Goal: Navigation & Orientation: Find specific page/section

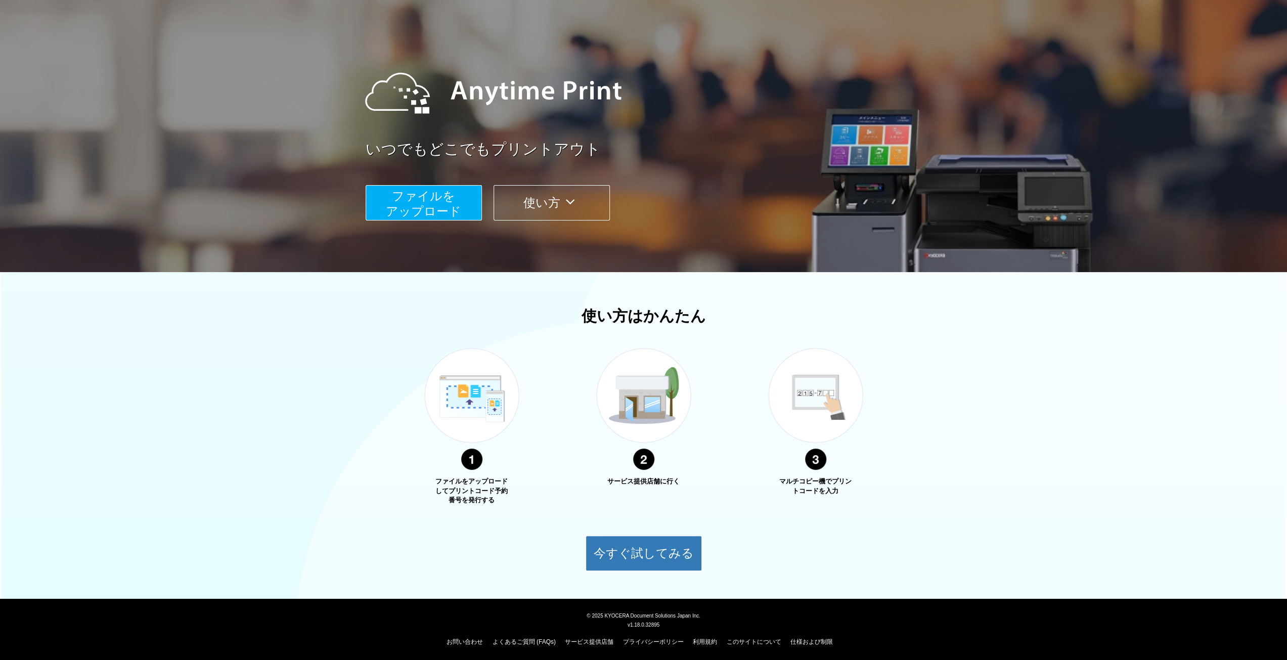
scroll to position [58, 0]
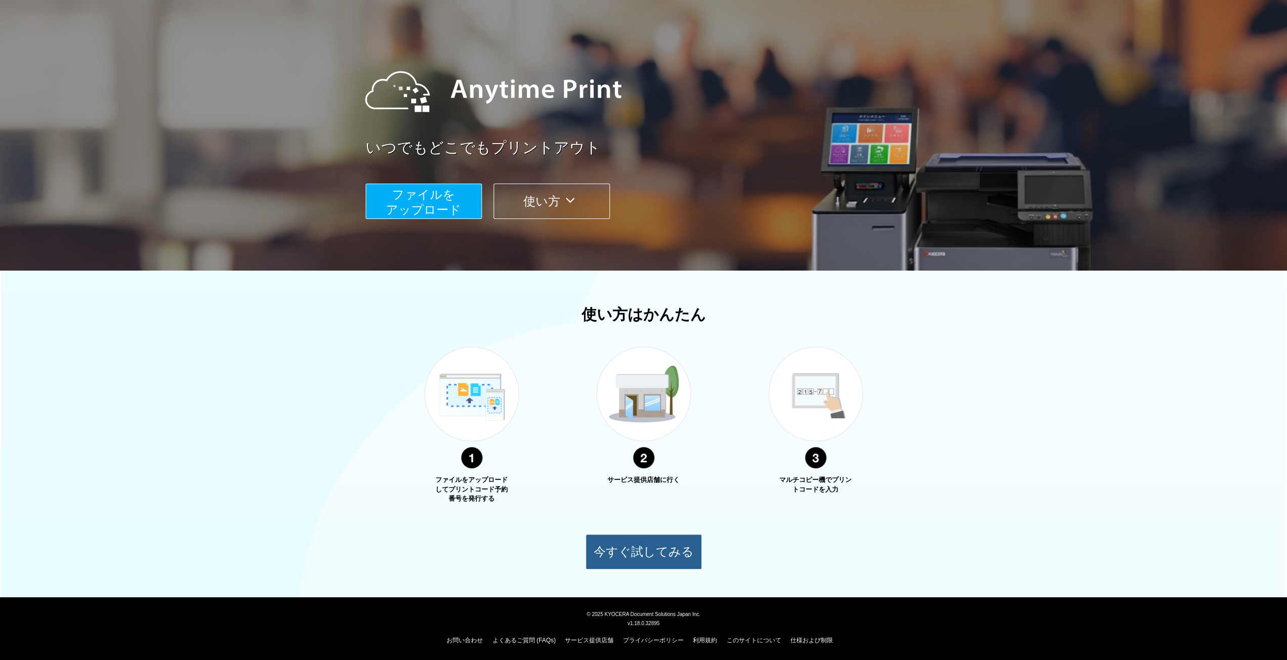
click at [631, 548] on button "今すぐ試してみる" at bounding box center [643, 551] width 116 height 35
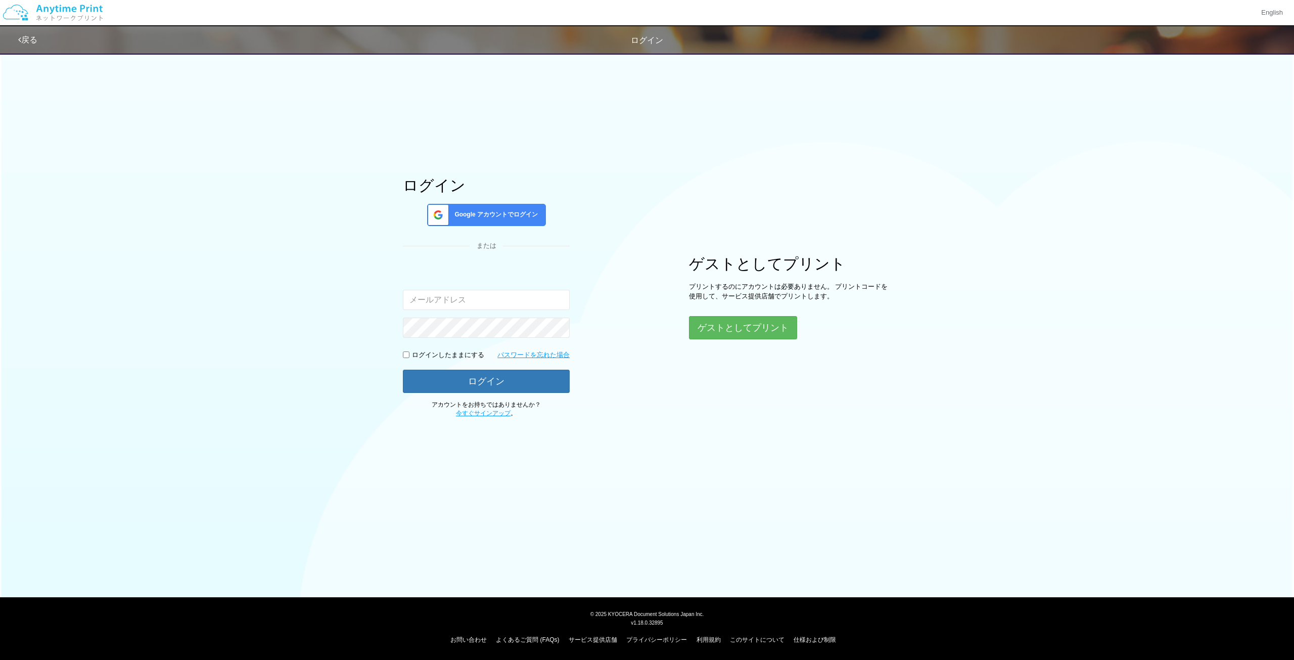
click at [746, 306] on div "ゲストとしてプリント プリントするのにアカウントは必要ありません。 プリントコードを使用して、サービス提供店舗でプリントします。 ゲストとしてプリント" at bounding box center [790, 297] width 202 height 84
click at [754, 333] on button "ゲストとしてプリント" at bounding box center [742, 327] width 107 height 22
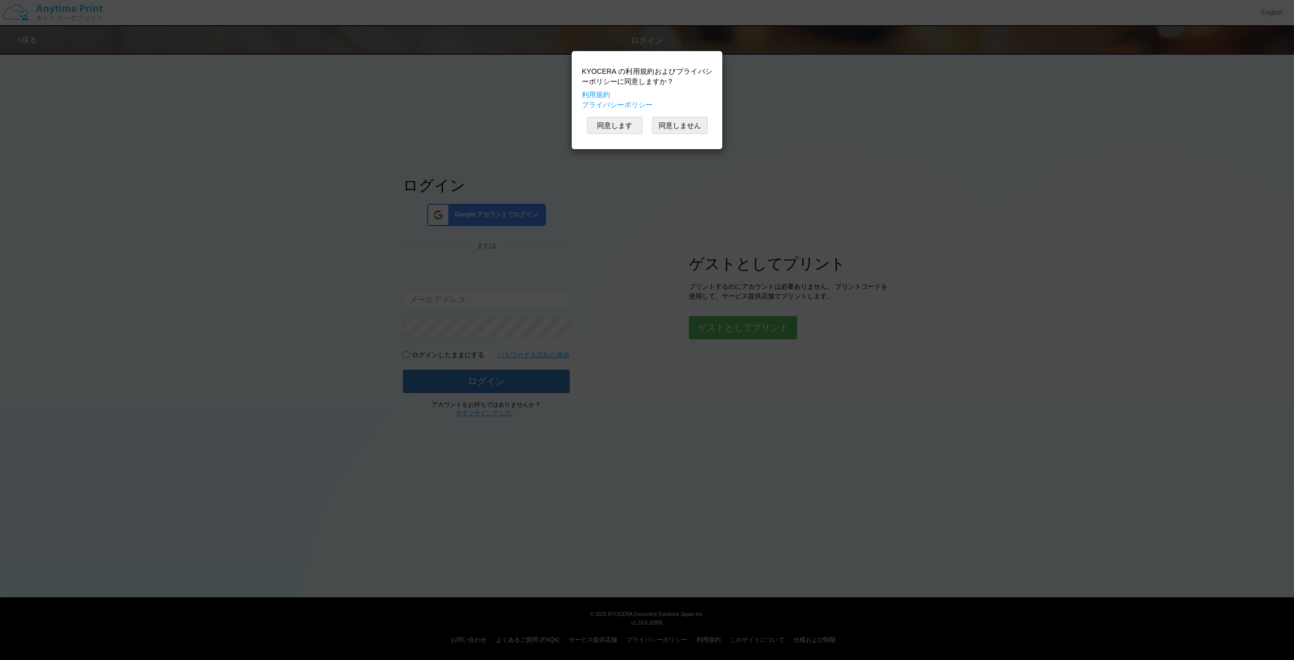
scroll to position [58, 0]
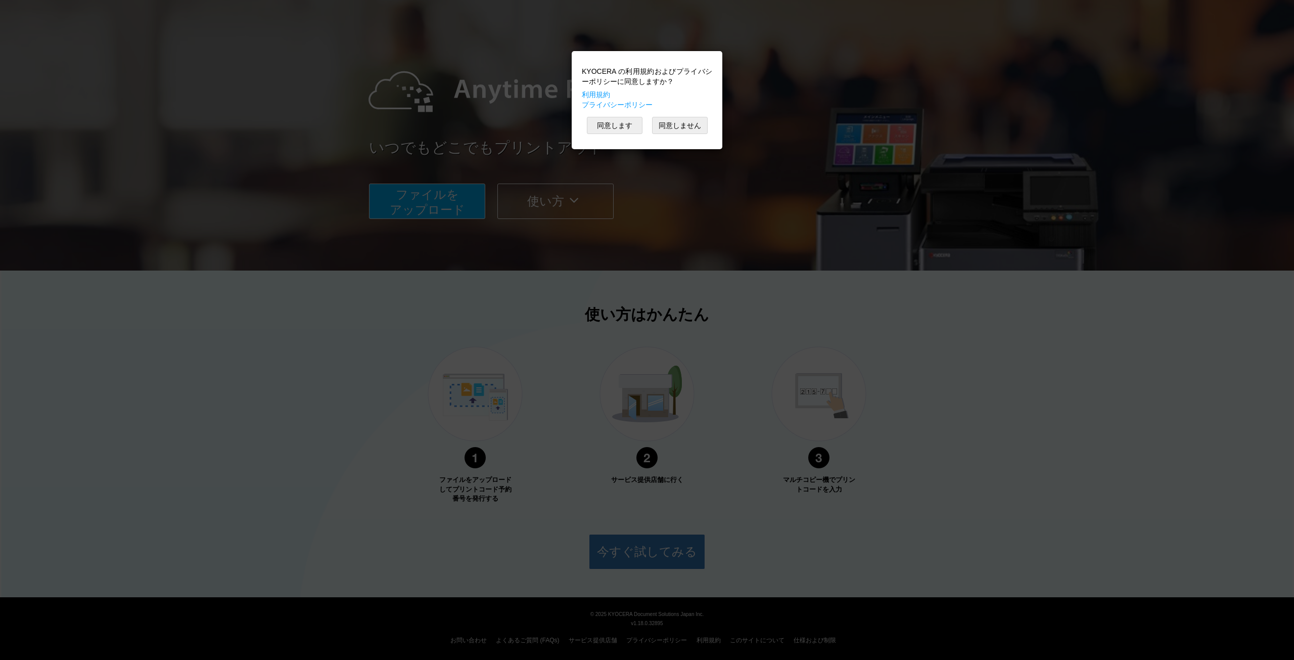
click at [643, 462] on div "KYOCERA の利用規約およびプライバシーポリシーに同意しますか？ 利用規約 プライバシーポリシー 同意します 同意しません" at bounding box center [647, 330] width 1294 height 660
click at [627, 121] on button "同意します" at bounding box center [615, 125] width 56 height 17
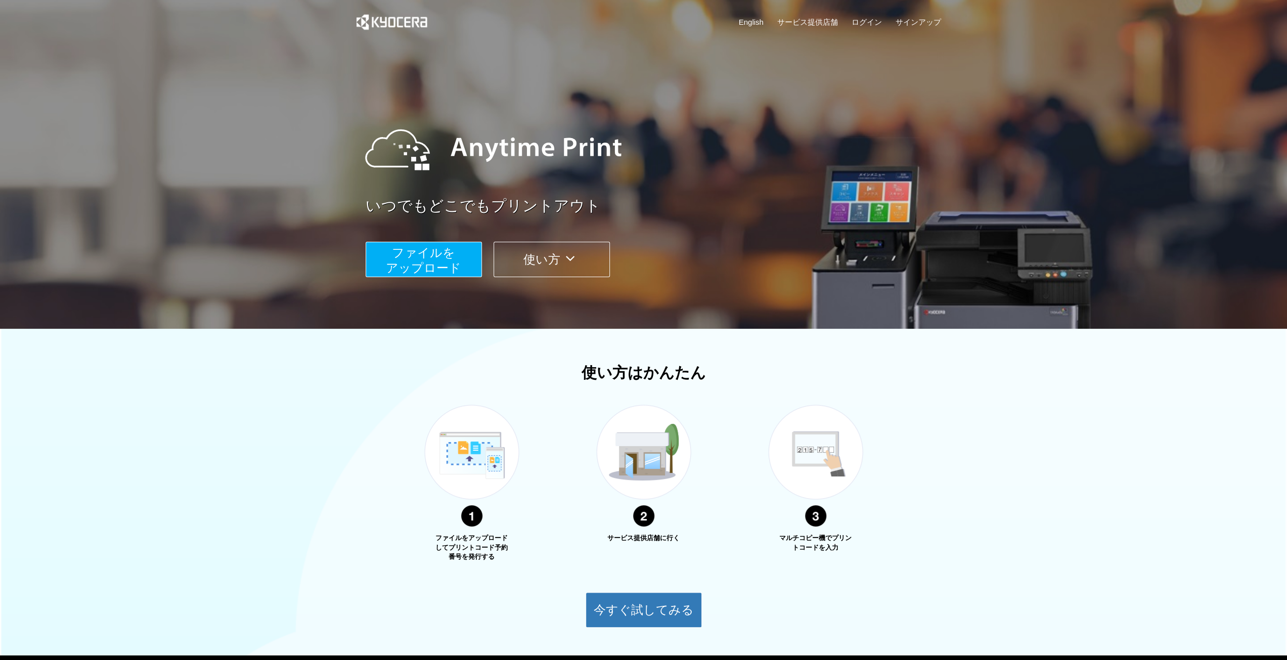
scroll to position [58, 0]
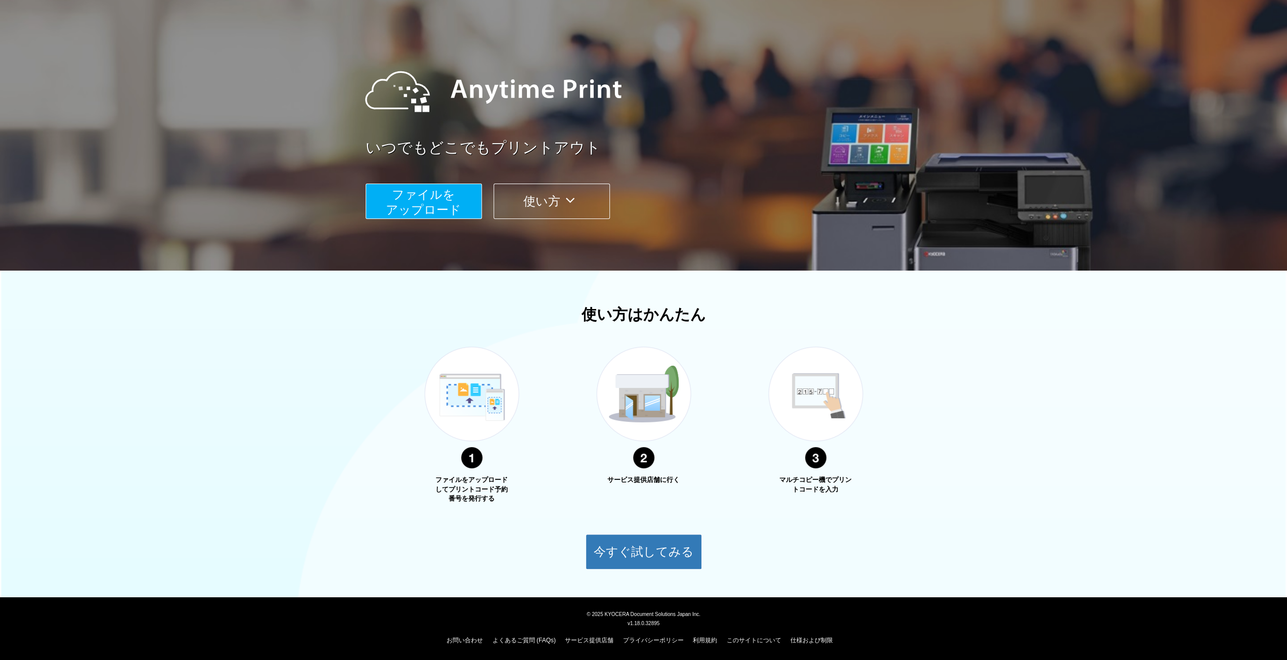
click at [575, 195] on icon at bounding box center [570, 200] width 20 height 15
click at [571, 199] on icon at bounding box center [570, 200] width 20 height 15
click at [1097, 438] on div "使い方はかんたん ファイルをアップロードしてプリントコード予約番号を発行する サービス提供店舗に行く マルチコピー機でプリントコードを入力 今すぐ試してみる" at bounding box center [643, 437] width 1287 height 263
click at [536, 196] on button "使い方" at bounding box center [551, 201] width 116 height 35
click at [573, 196] on icon at bounding box center [570, 200] width 20 height 15
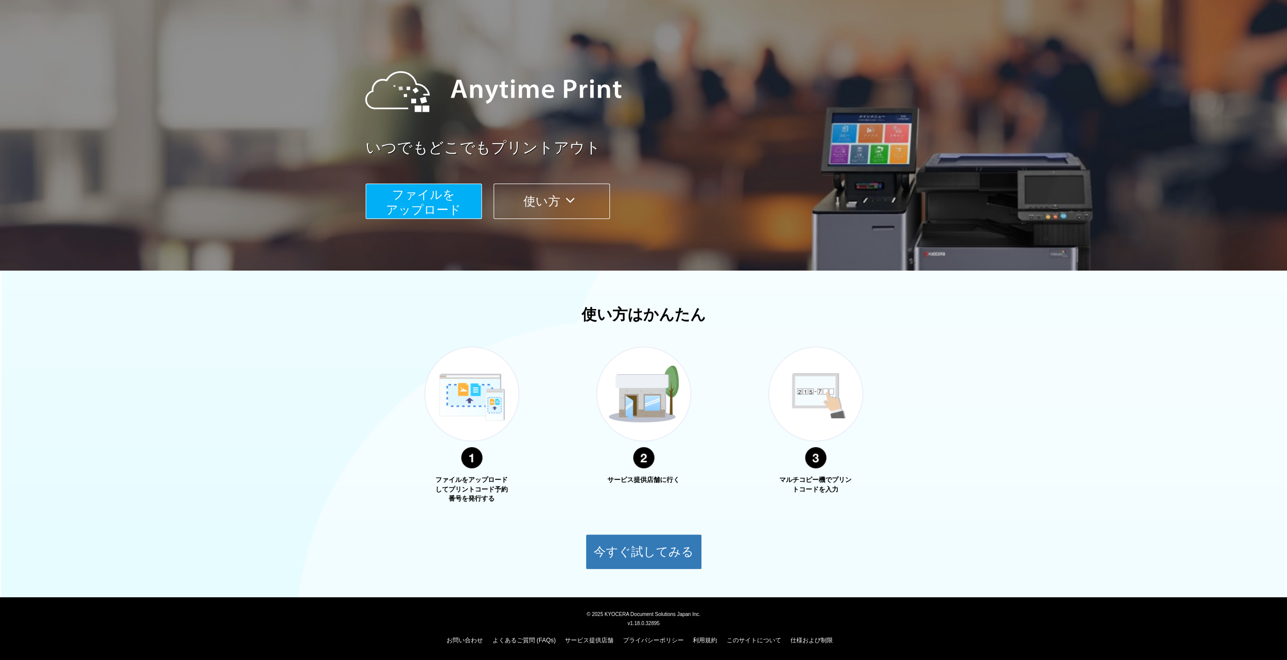
click at [574, 209] on button "使い方" at bounding box center [551, 201] width 116 height 35
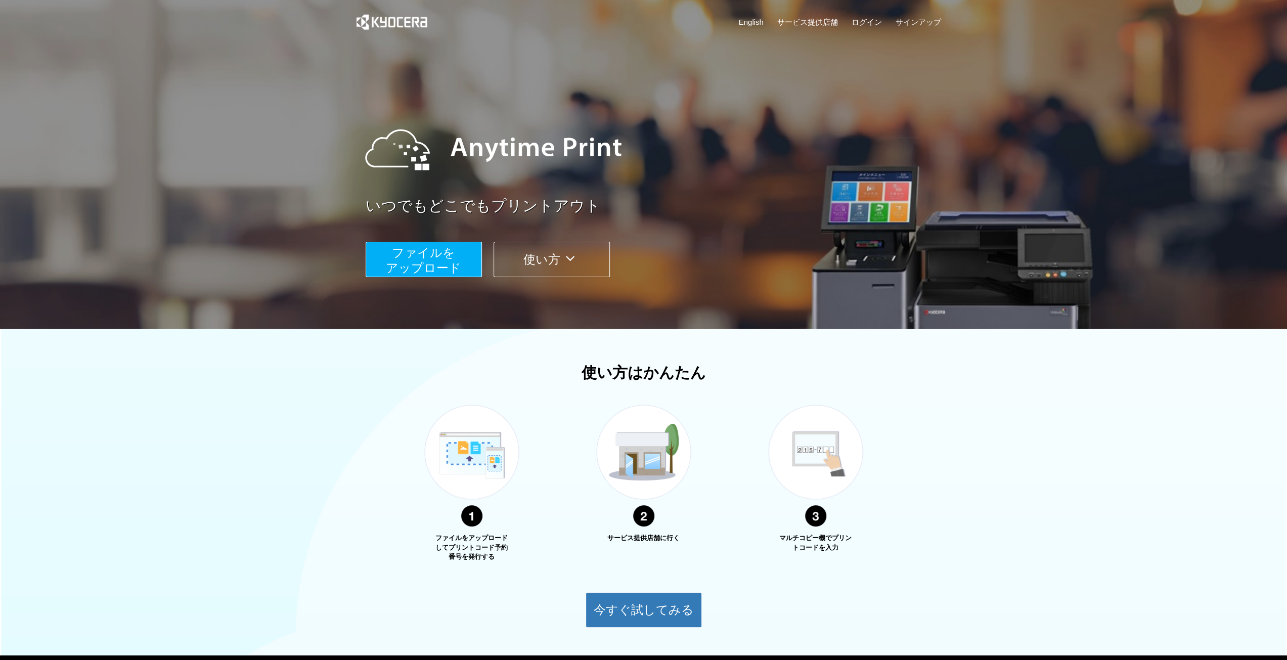
click at [544, 258] on button "使い方" at bounding box center [551, 259] width 116 height 35
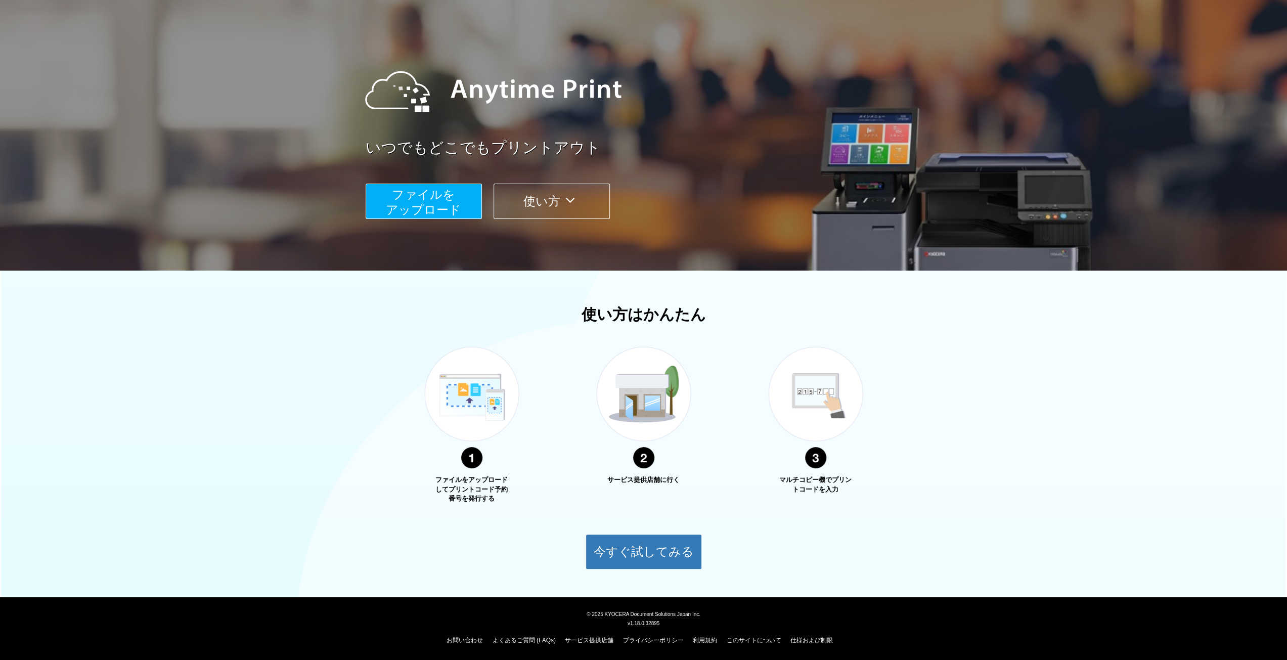
click at [555, 209] on button "使い方" at bounding box center [551, 201] width 116 height 35
click at [590, 645] on div "お問い合わせ よくあるご質問 (FAQs) サービス提供店舗 プライバシーポリシー 利用規約 このサイトについて 仕様および制限" at bounding box center [643, 637] width 1274 height 20
click at [591, 642] on link "サービス提供店舗" at bounding box center [589, 639] width 49 height 7
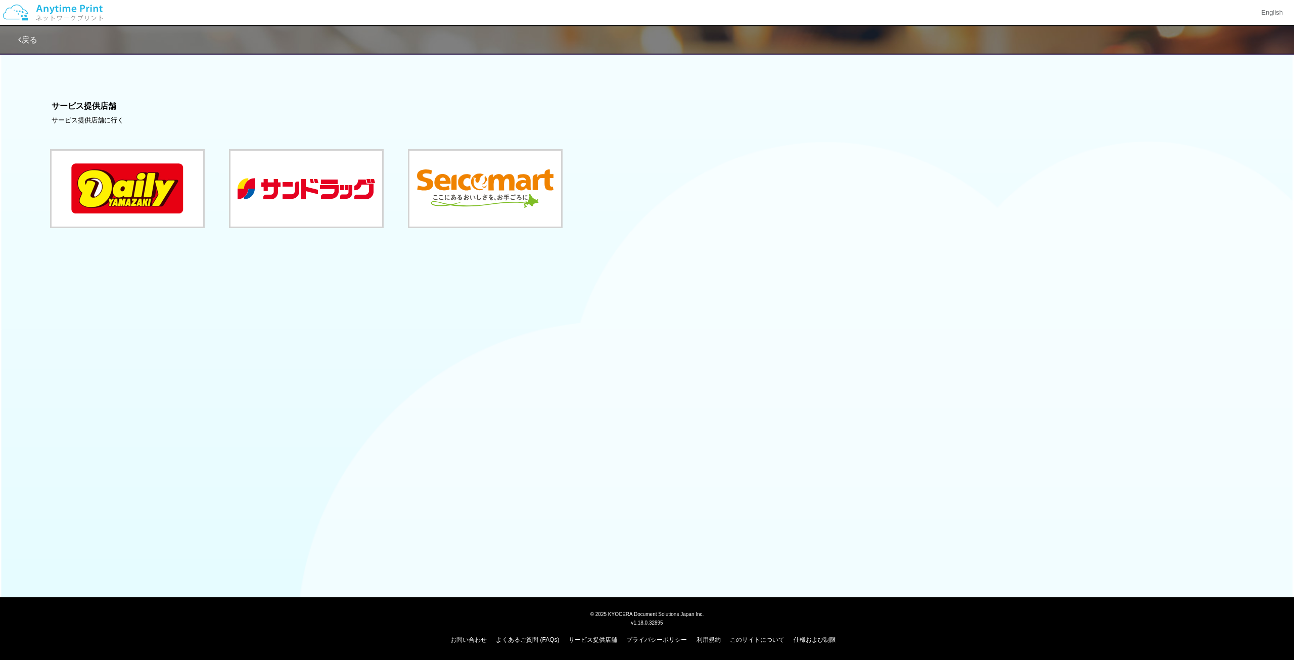
click at [29, 40] on link "戻る" at bounding box center [27, 39] width 19 height 9
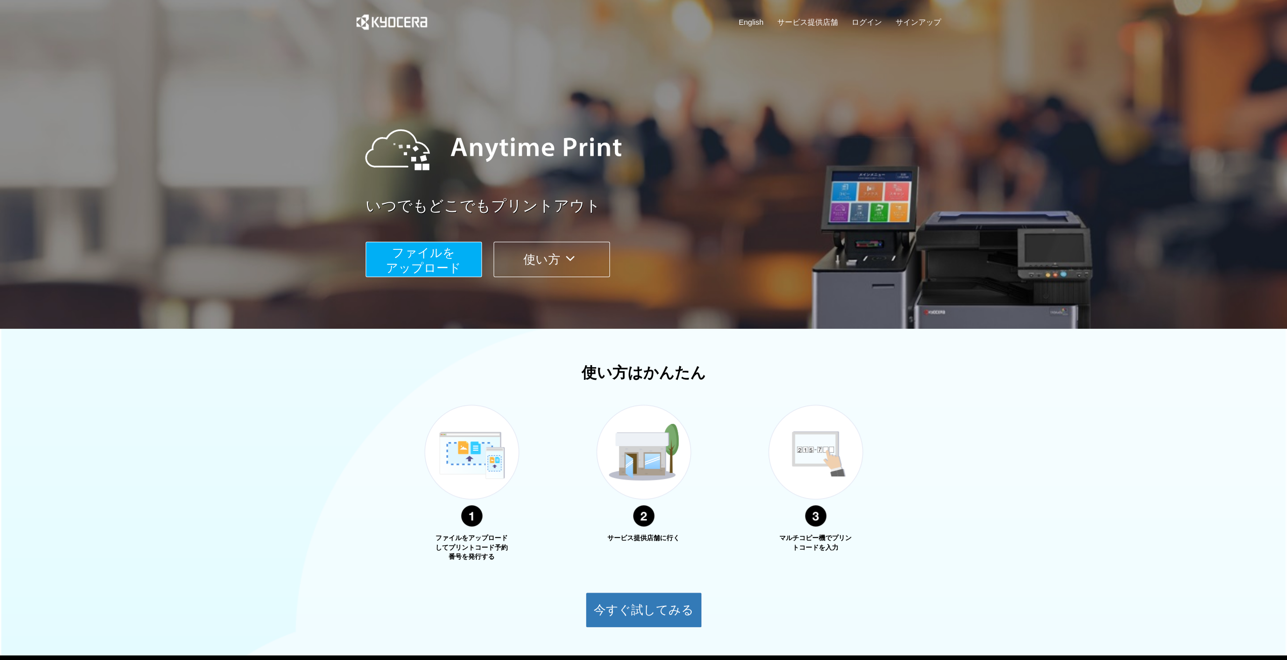
click at [1099, 408] on div "使い方はかんたん ファイルをアップロードしてプリントコード予約番号を発行する サービス提供店舗に行く マルチコピー機でプリントコードを入力 今すぐ試してみる" at bounding box center [643, 495] width 1287 height 263
